Goal: Information Seeking & Learning: Learn about a topic

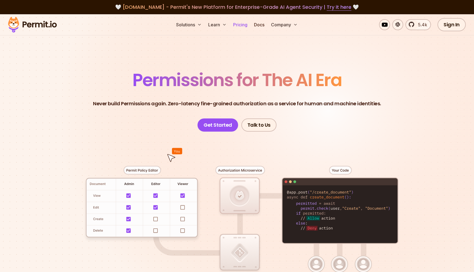
click at [243, 25] on link "Pricing" at bounding box center [240, 24] width 19 height 11
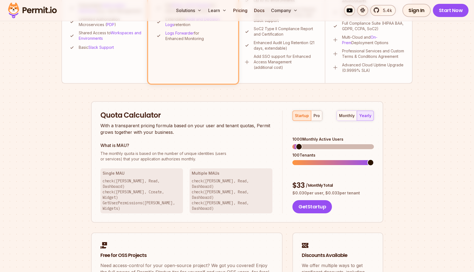
scroll to position [257, 0]
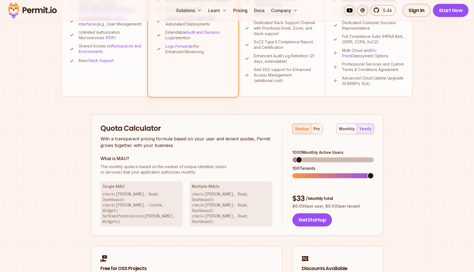
click at [319, 125] on button "pro" at bounding box center [316, 129] width 11 height 10
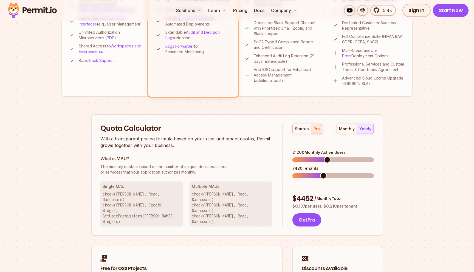
click at [327, 157] on span at bounding box center [327, 160] width 7 height 7
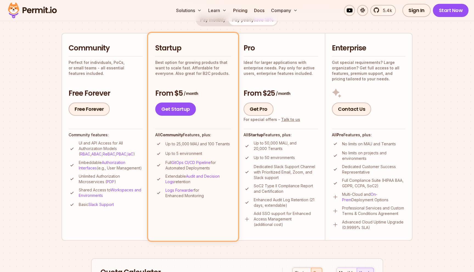
scroll to position [0, 0]
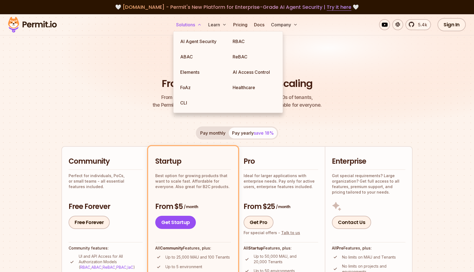
click at [190, 25] on button "Solutions" at bounding box center [189, 24] width 30 height 11
click at [189, 39] on link "AI Agent Security" at bounding box center [202, 41] width 52 height 15
click at [128, 87] on header "Permit Pricing From Free to Predictable Scaling From a startup with 100 users t…" at bounding box center [236, 88] width 351 height 42
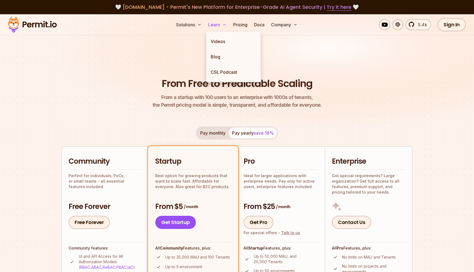
click at [216, 23] on button "Learn" at bounding box center [217, 24] width 23 height 11
click at [217, 53] on link "Blog" at bounding box center [233, 56] width 54 height 15
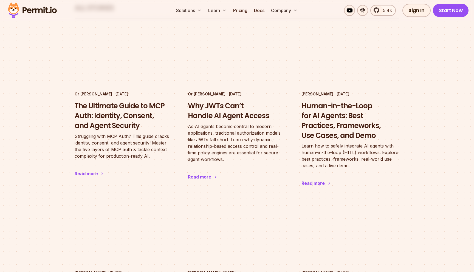
scroll to position [362, 0]
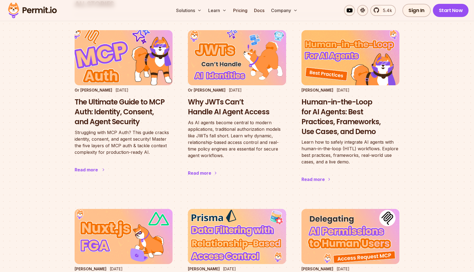
click at [128, 98] on h3 "The Ultimate Guide to MCP Auth: Identity, Consent, and Agent Security" at bounding box center [124, 111] width 98 height 29
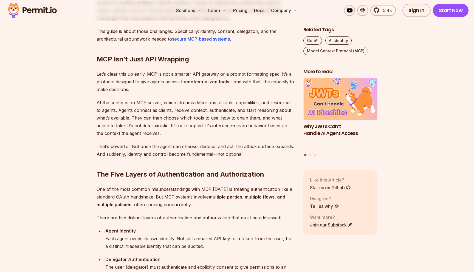
scroll to position [405, 0]
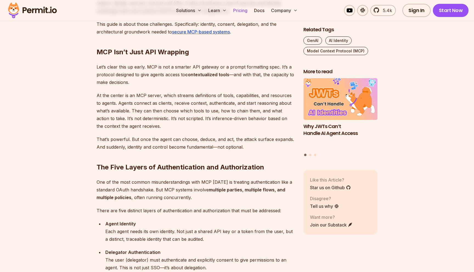
click at [238, 9] on link "Pricing" at bounding box center [240, 10] width 19 height 11
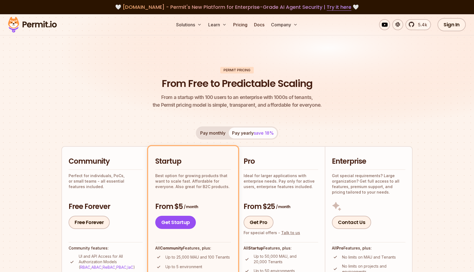
scroll to position [95, 0]
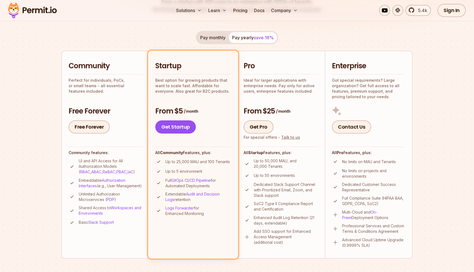
click at [215, 41] on button "Pay monthly" at bounding box center [213, 37] width 32 height 11
click at [234, 37] on button "Pay yearly save 18%" at bounding box center [253, 37] width 48 height 11
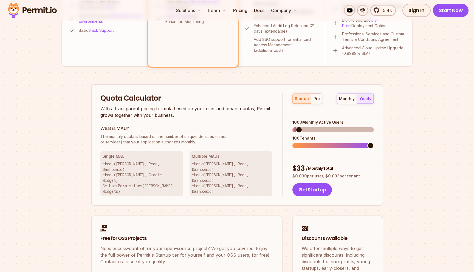
scroll to position [288, 0]
click at [369, 98] on div "monthly yearly" at bounding box center [354, 98] width 37 height 10
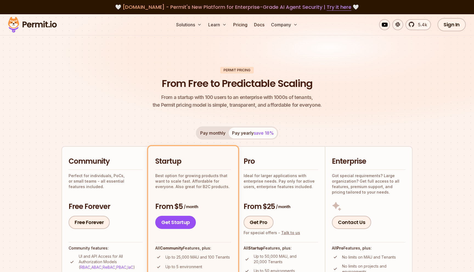
scroll to position [250, 0]
